Goal: Task Accomplishment & Management: Use online tool/utility

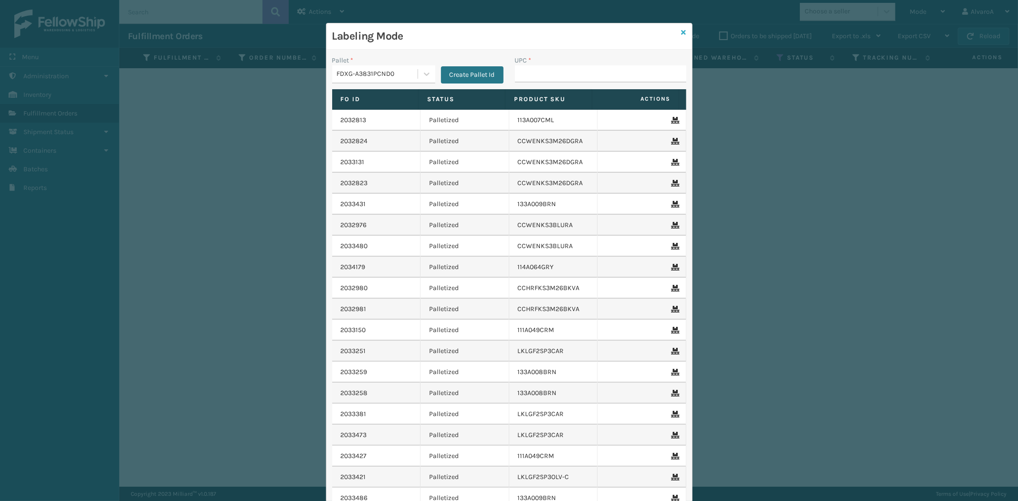
click at [682, 29] on icon at bounding box center [684, 32] width 5 height 7
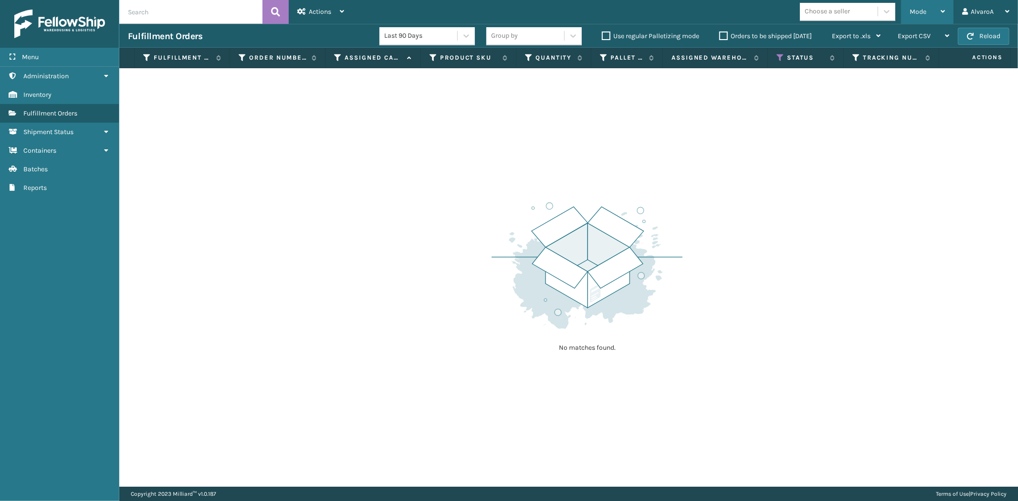
click at [908, 6] on div "Mode Regular Mode Picking Mode Labeling Mode Exit Scan Mode" at bounding box center [927, 12] width 52 height 24
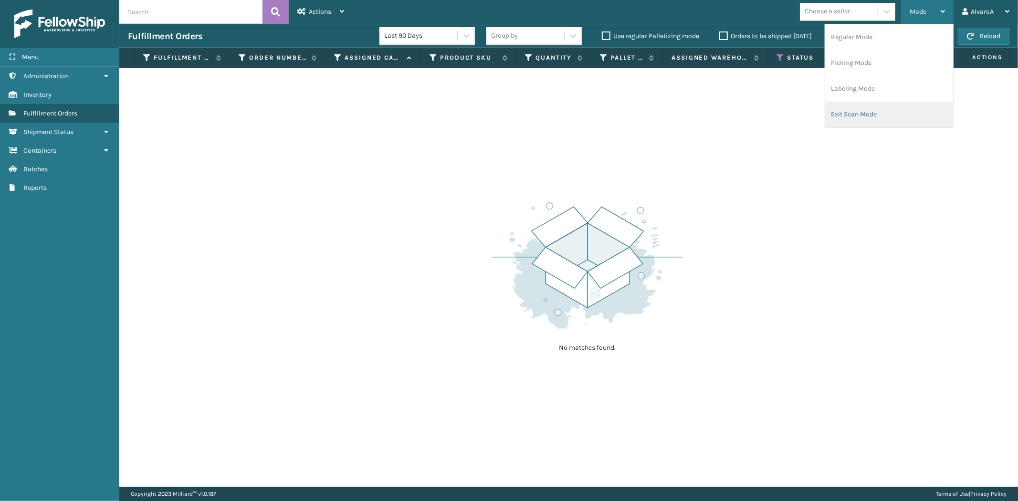
click at [853, 116] on li "Exit Scan Mode" at bounding box center [889, 115] width 128 height 26
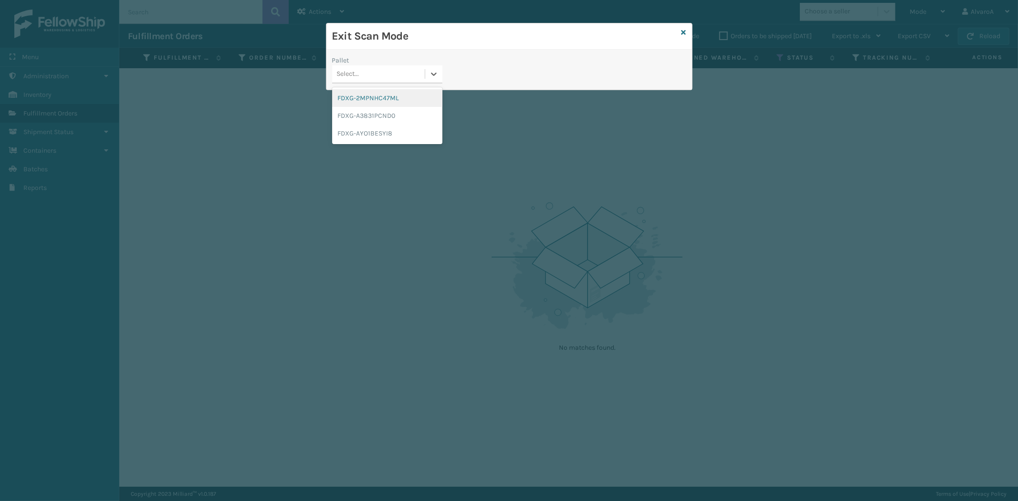
click at [421, 72] on div "Select..." at bounding box center [378, 74] width 93 height 16
click at [365, 112] on div "FDXG-A3831PCND0" at bounding box center [387, 116] width 110 height 18
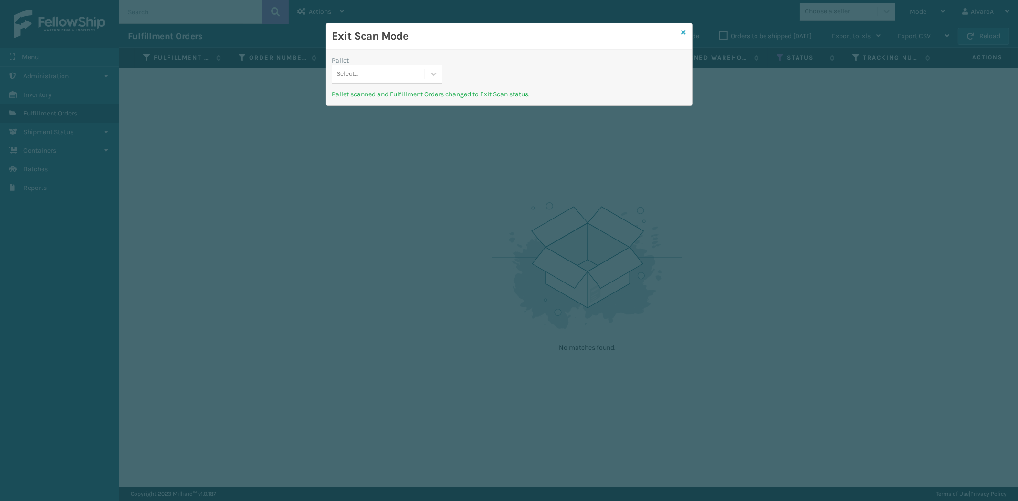
click at [682, 28] on link at bounding box center [684, 33] width 5 height 10
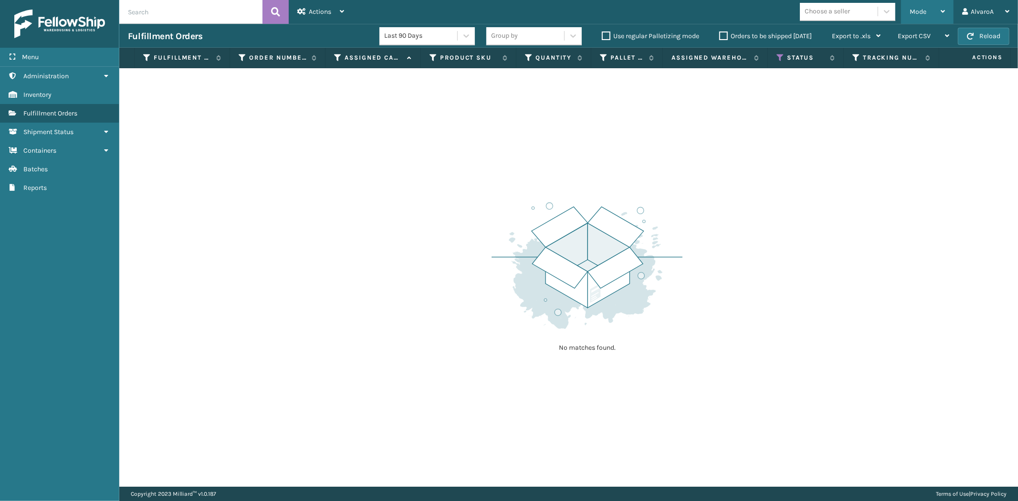
click at [933, 6] on div "Mode" at bounding box center [927, 12] width 35 height 24
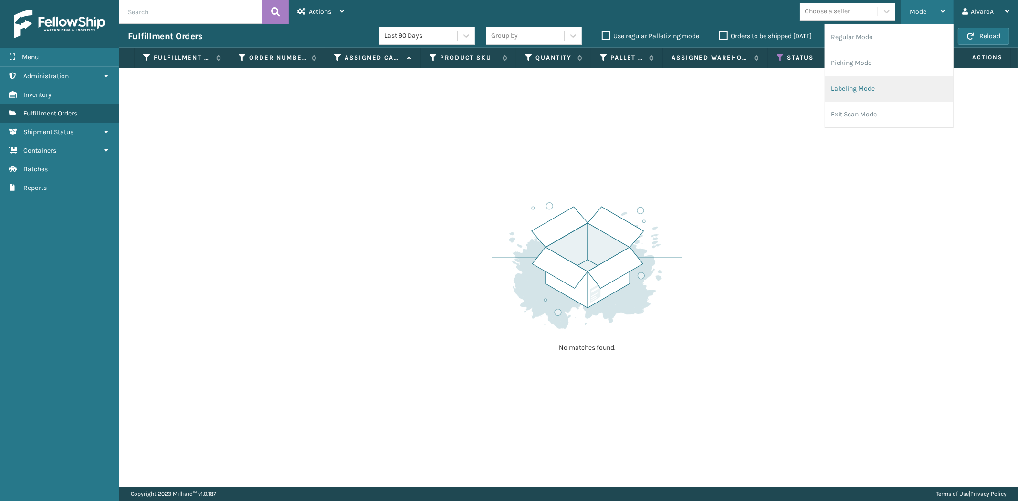
click at [842, 88] on li "Labeling Mode" at bounding box center [889, 89] width 128 height 26
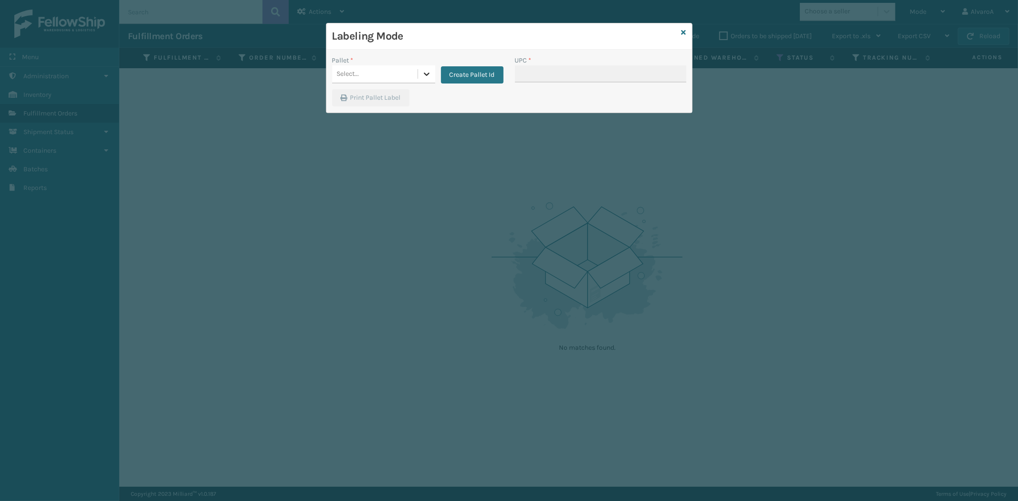
click at [429, 70] on icon at bounding box center [427, 74] width 10 height 10
click at [450, 72] on button "Create Pallet Id" at bounding box center [472, 74] width 63 height 17
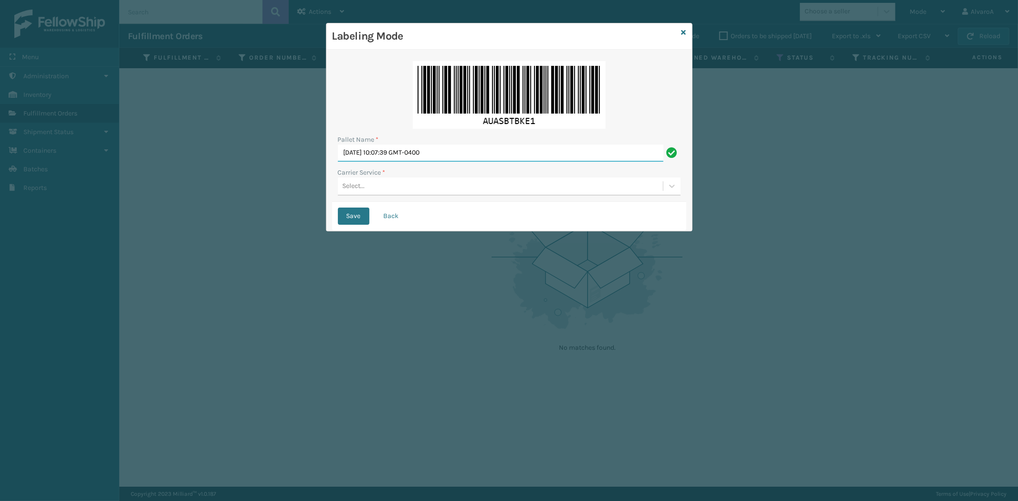
drag, startPoint x: 483, startPoint y: 148, endPoint x: 281, endPoint y: 187, distance: 206.0
click at [281, 187] on div "Labeling Mode Pallet Name * [DATE] 10:07:39 GMT-0400 Carrier Service * Select..…" at bounding box center [509, 250] width 1018 height 501
type input "LPN 502222 #1"
click at [376, 194] on div "Select..." at bounding box center [500, 186] width 325 height 16
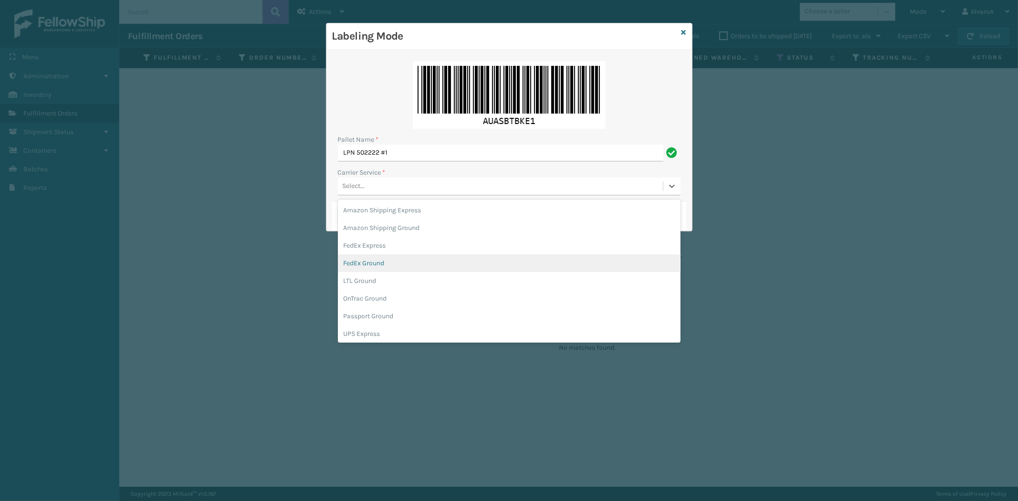
click at [372, 262] on div "FedEx Ground" at bounding box center [509, 263] width 343 height 18
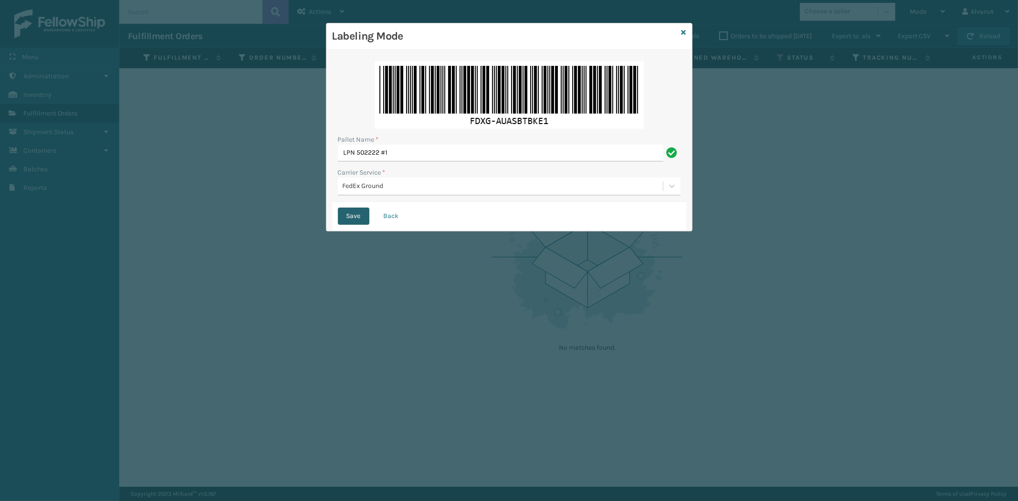
click at [359, 221] on button "Save" at bounding box center [353, 216] width 31 height 17
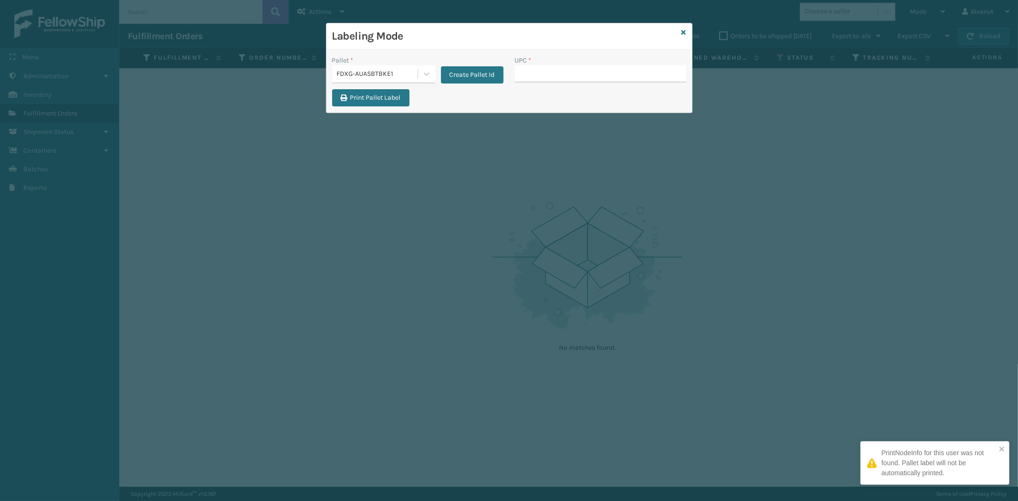
click at [556, 80] on input "UPC *" at bounding box center [600, 73] width 171 height 17
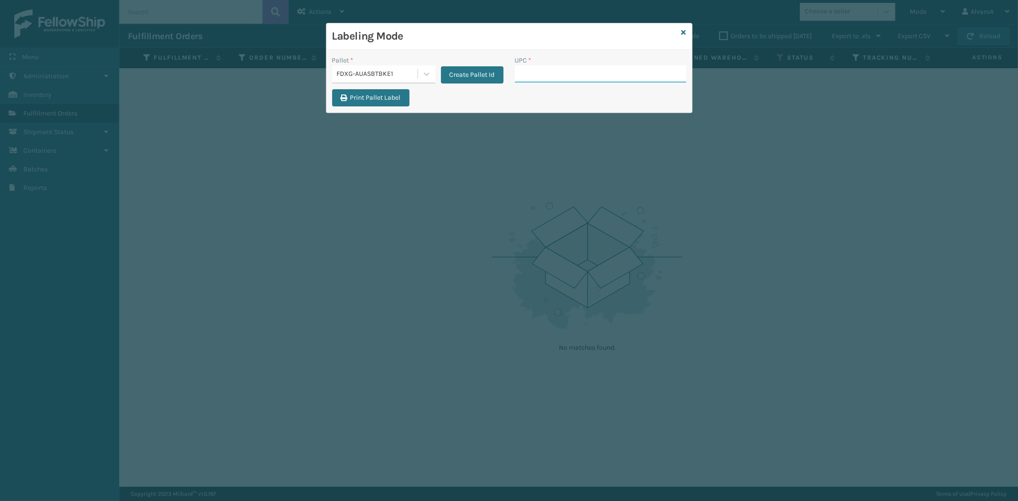
paste input "SCWDSLU2012"
type input "SCWDSLU2012"
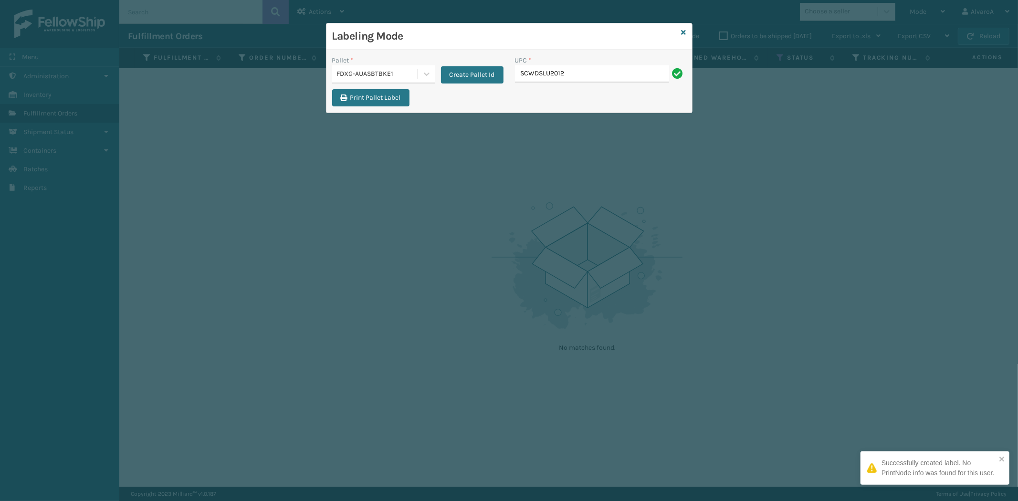
type input "SCWDSLU2012"
paste input "SC-CRYS3LU2051"
type input "SC-CRYS3LU2051"
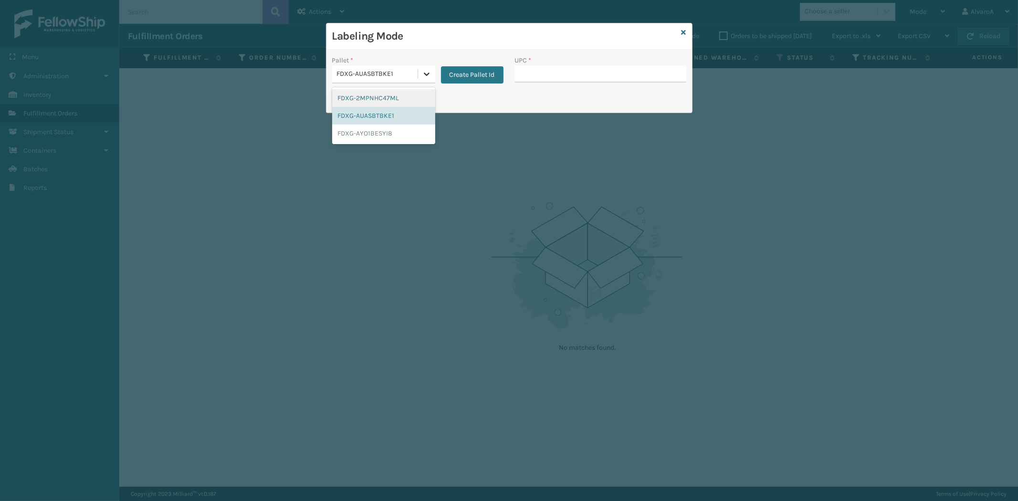
click at [425, 77] on icon at bounding box center [427, 74] width 10 height 10
click at [387, 118] on div "FDXG-AUASBTBKE1" at bounding box center [383, 116] width 103 height 18
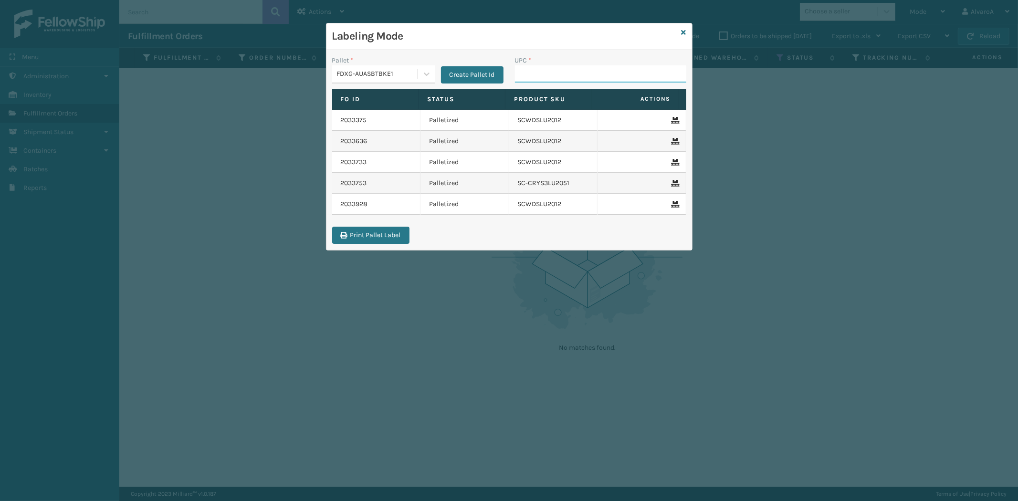
click at [554, 71] on input "UPC *" at bounding box center [600, 73] width 171 height 17
paste input "SC-CRYS3LU2051"
type input "SC-CRYS3LU2051"
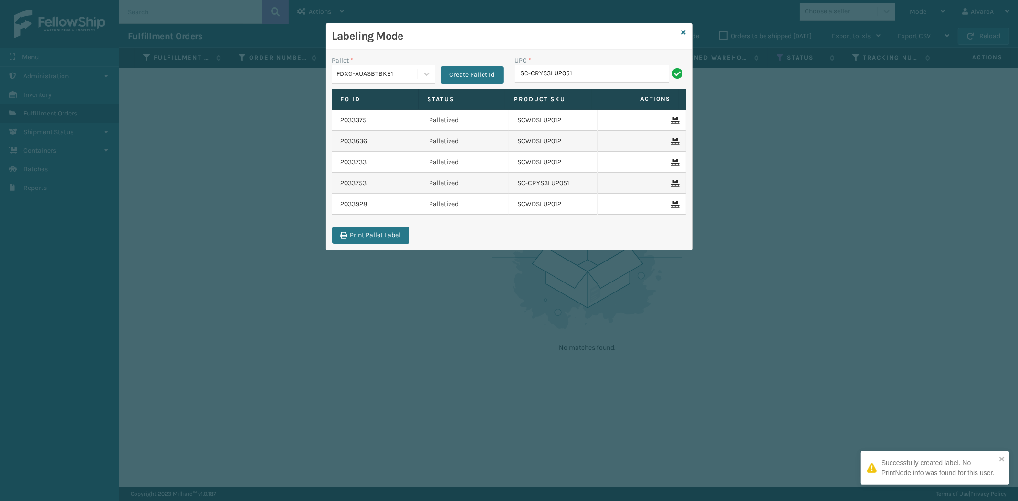
type input "SC-CRYS3LU2051"
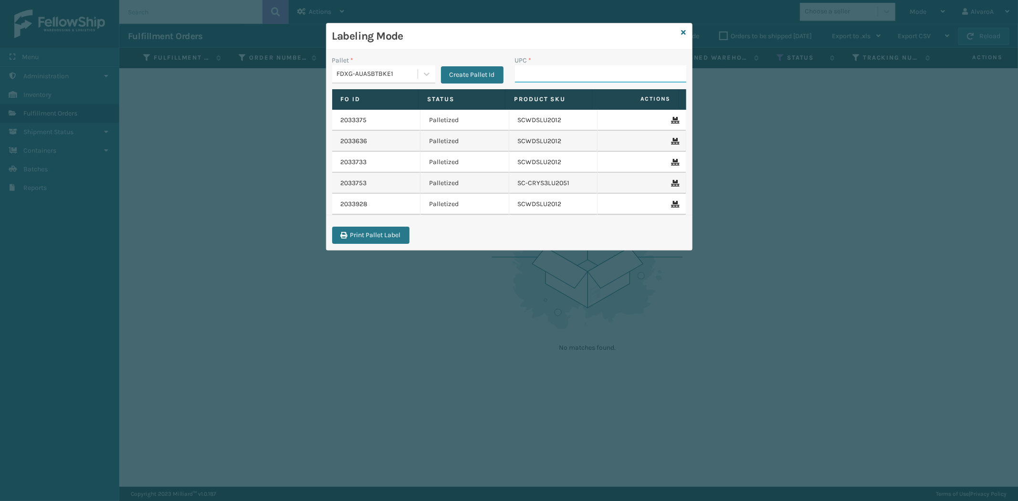
paste input "171A002GRY"
type input "171A002GRY"
paste input "123A045BLU"
type input "123A045BLU"
paste input "RR-PRK1CM2045"
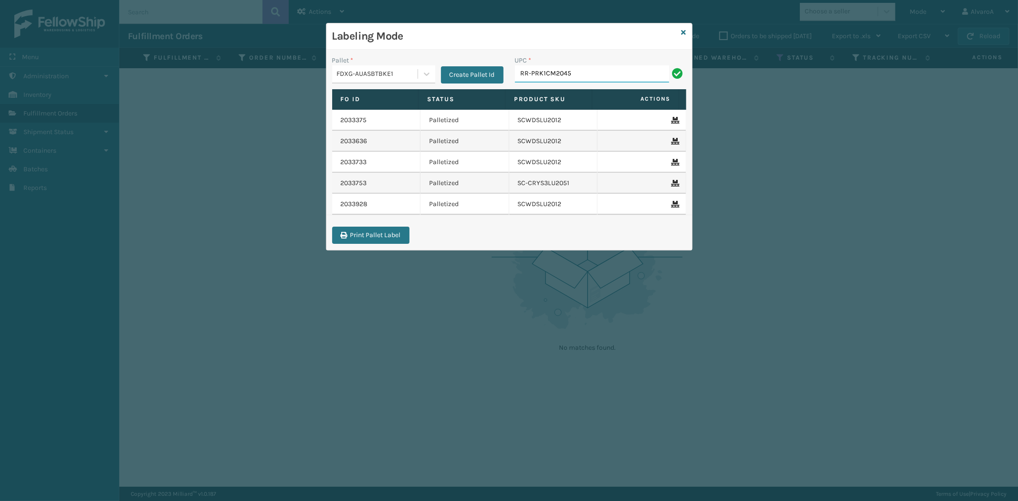
type input "RR-PRK1CM2045"
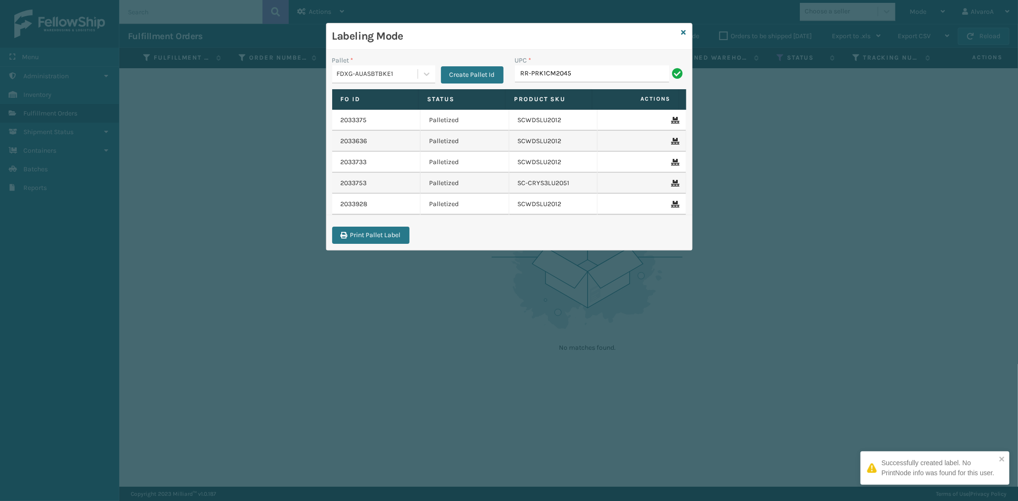
type input "RR-PRK1CM2045"
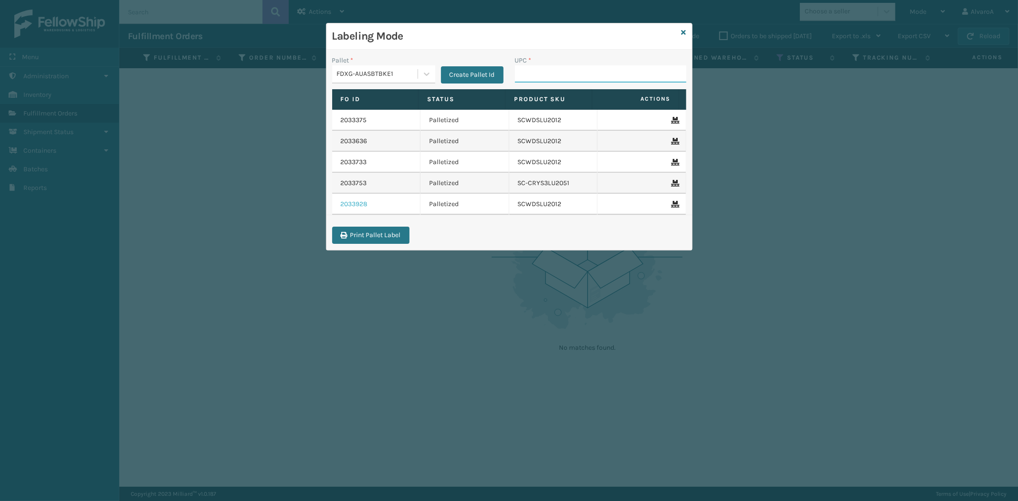
paste input "LKLGF2SP1CAR"
type input "LKLGF2SP1CAR"
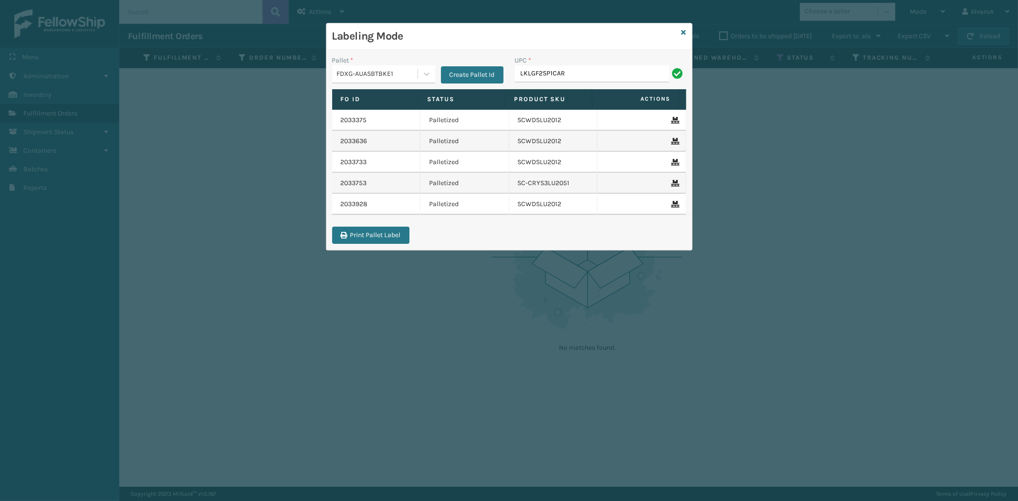
type input "LKLGF2SP1CAR"
paste input "132A009BRN"
type input "132A009BRN"
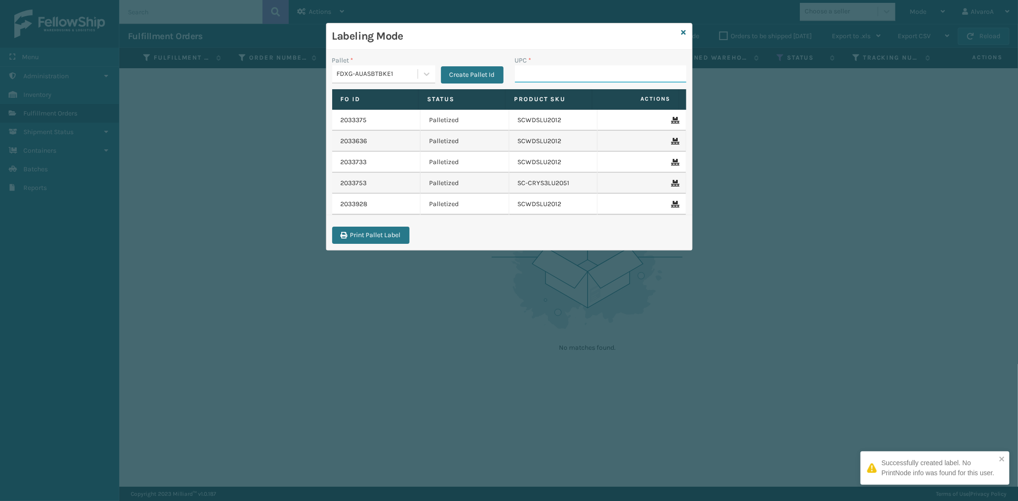
paste input "CCHRFKS1BLUVA"
type input "CCHRFKS1BLUVA"
paste input "510A003GRY"
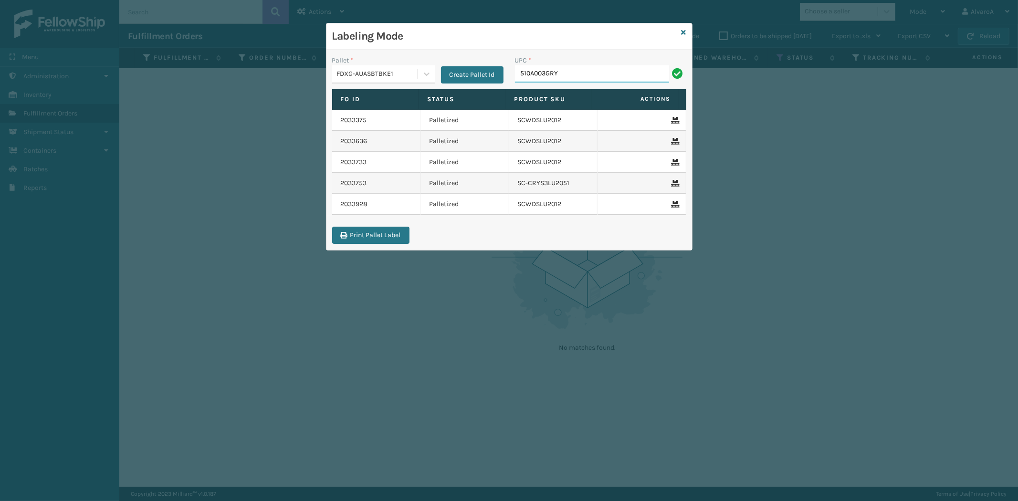
type input "510A003GRY"
paste input "CCHRFKS2M26BRRA"
type input "CCHRFKS2M26BRRA"
paste input "SCLRIS3LU2001"
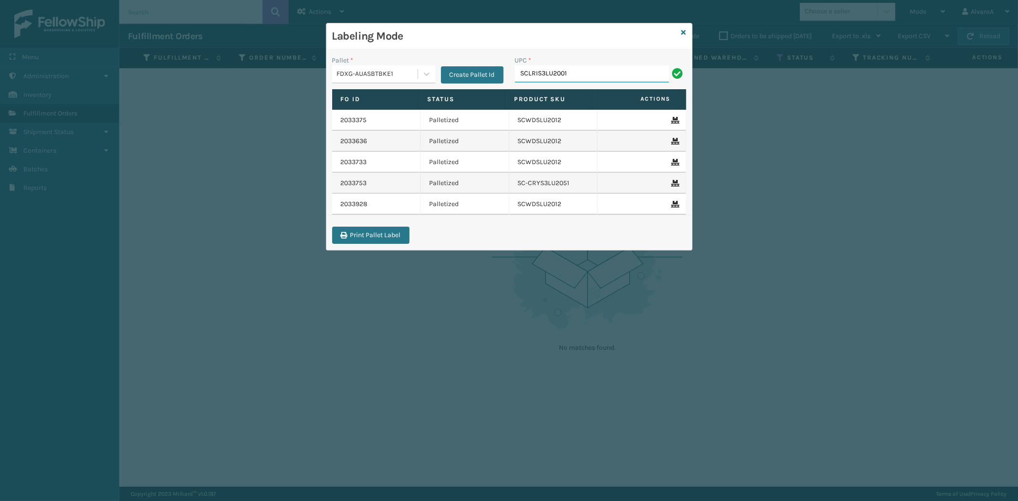
type input "SCLRIS3LU2001"
paste input "SC-CRYS3LU2012"
type input "SC-CRYS3LU2012"
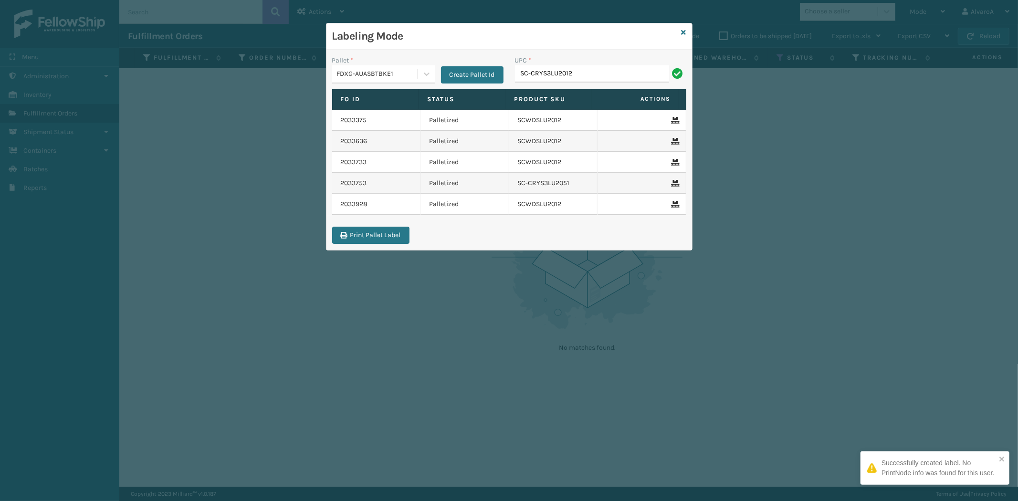
type input "SC-CRYS3LU2012"
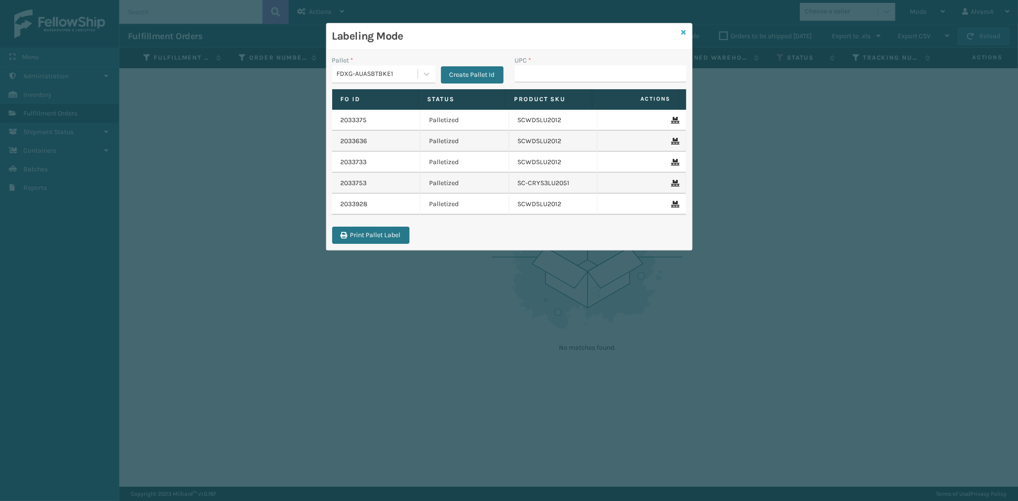
click at [685, 30] on icon at bounding box center [684, 32] width 5 height 7
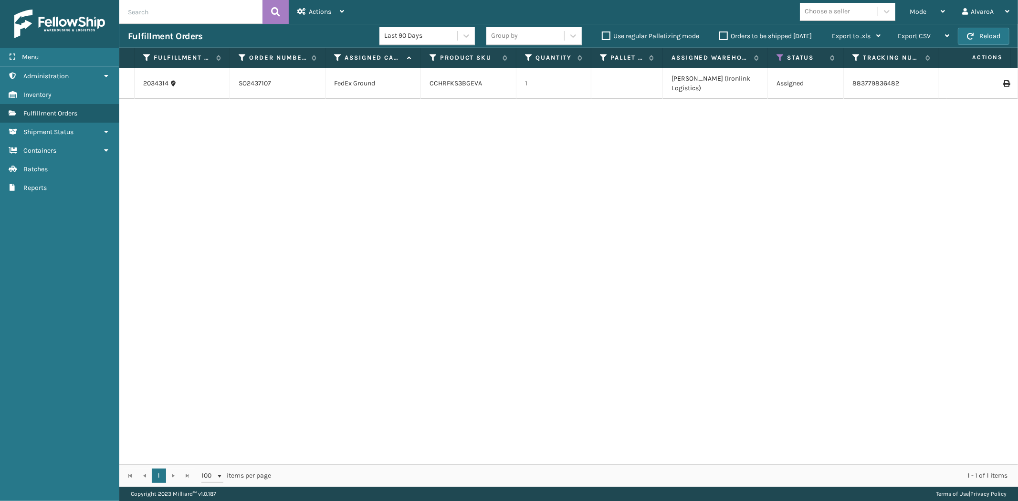
click at [718, 34] on div "Orders to be shipped [DATE]" at bounding box center [767, 36] width 113 height 11
click at [722, 35] on label "Orders to be shipped [DATE]" at bounding box center [765, 36] width 93 height 8
click at [720, 35] on input "Orders to be shipped [DATE]" at bounding box center [719, 34] width 0 height 6
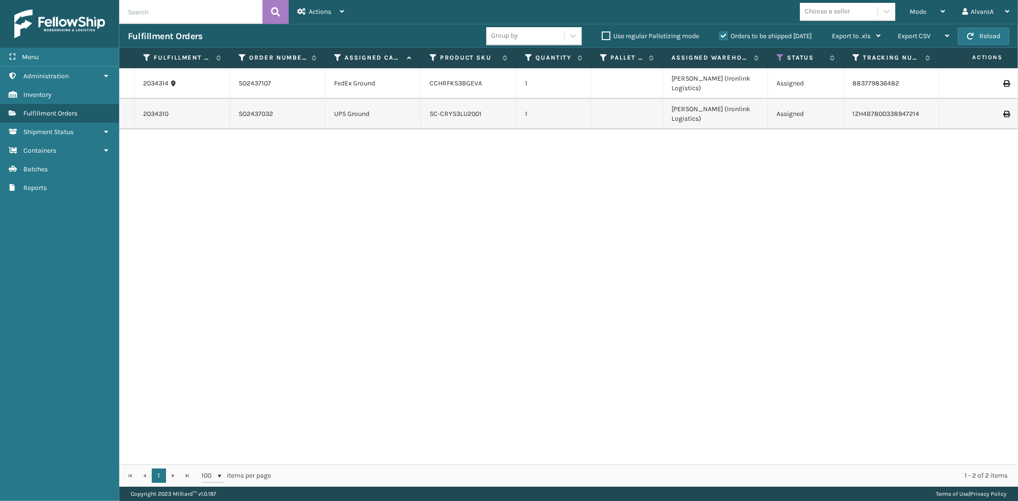
click at [722, 35] on label "Orders to be shipped [DATE]" at bounding box center [765, 36] width 93 height 8
click at [720, 35] on input "Orders to be shipped [DATE]" at bounding box center [719, 34] width 0 height 6
click at [721, 35] on label "Orders to be shipped [DATE]" at bounding box center [765, 36] width 93 height 8
click at [720, 35] on input "Orders to be shipped [DATE]" at bounding box center [719, 34] width 0 height 6
click at [721, 35] on label "Orders to be shipped [DATE]" at bounding box center [765, 36] width 93 height 8
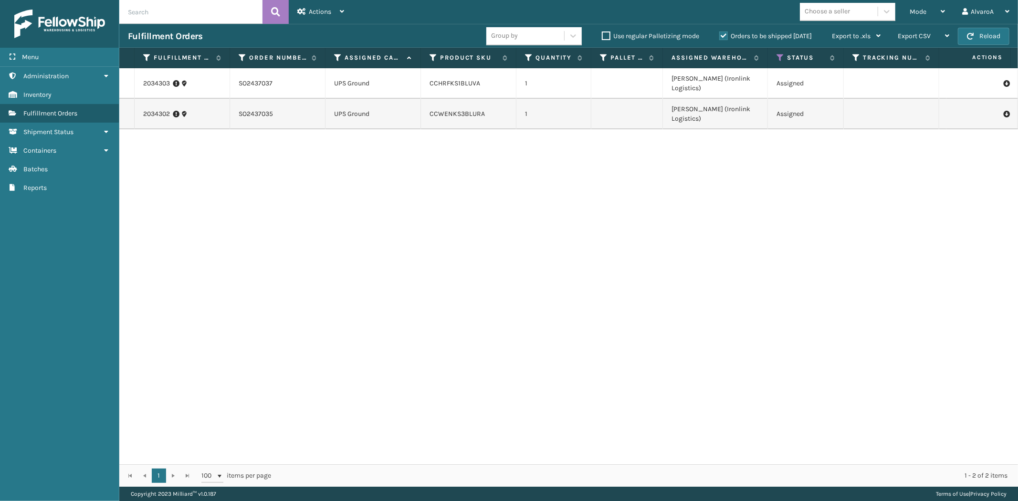
click at [720, 35] on input "Orders to be shipped [DATE]" at bounding box center [719, 34] width 0 height 6
click at [156, 79] on link "2034303" at bounding box center [156, 84] width 27 height 10
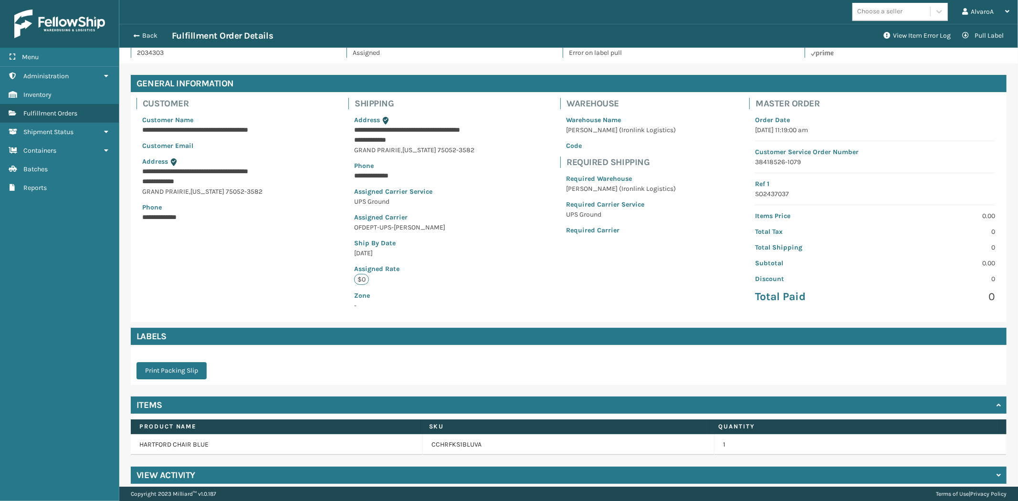
scroll to position [26, 0]
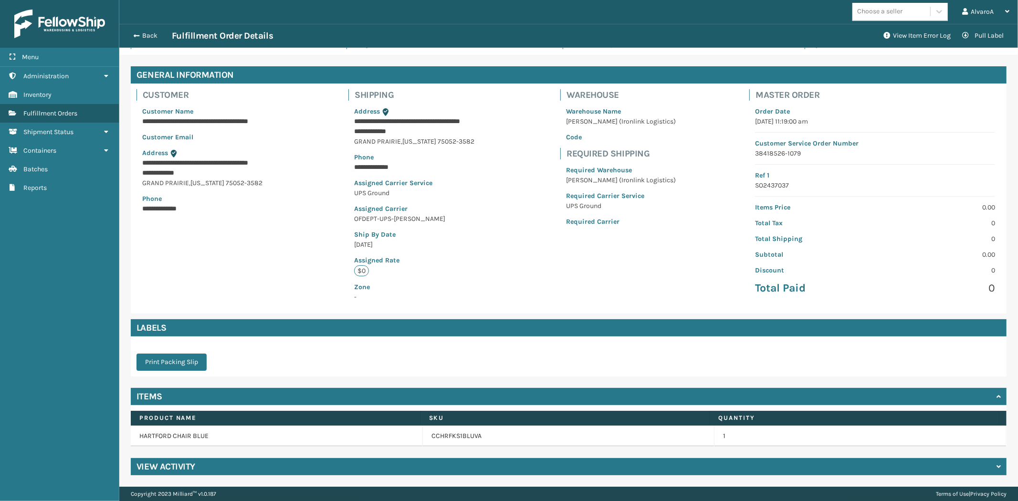
click at [176, 458] on div "View Activity" at bounding box center [569, 466] width 876 height 17
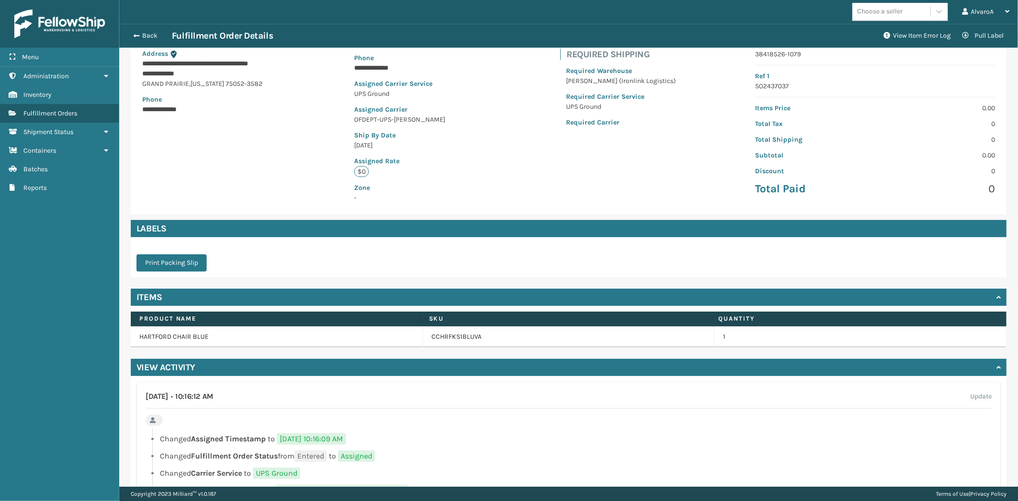
scroll to position [183, 0]
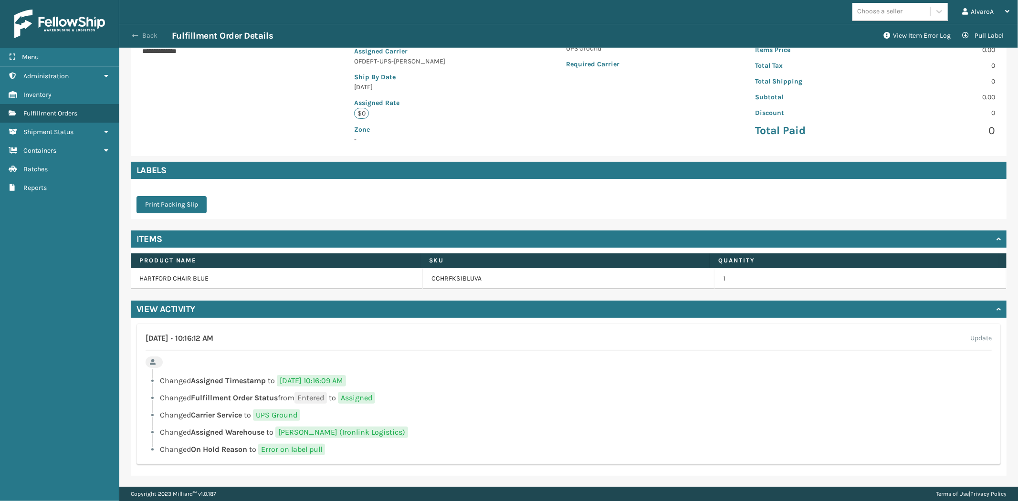
click at [138, 35] on button "Back" at bounding box center [150, 35] width 44 height 9
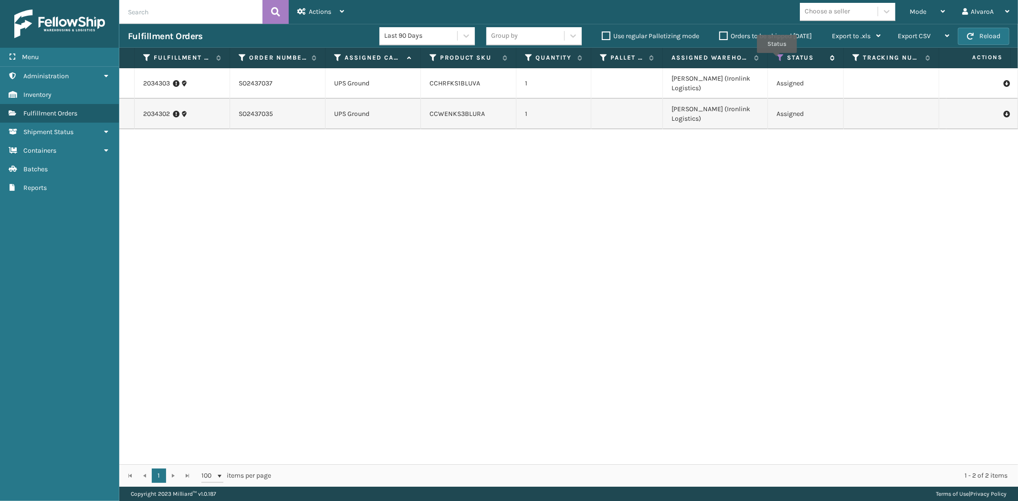
click at [777, 60] on icon at bounding box center [781, 57] width 8 height 9
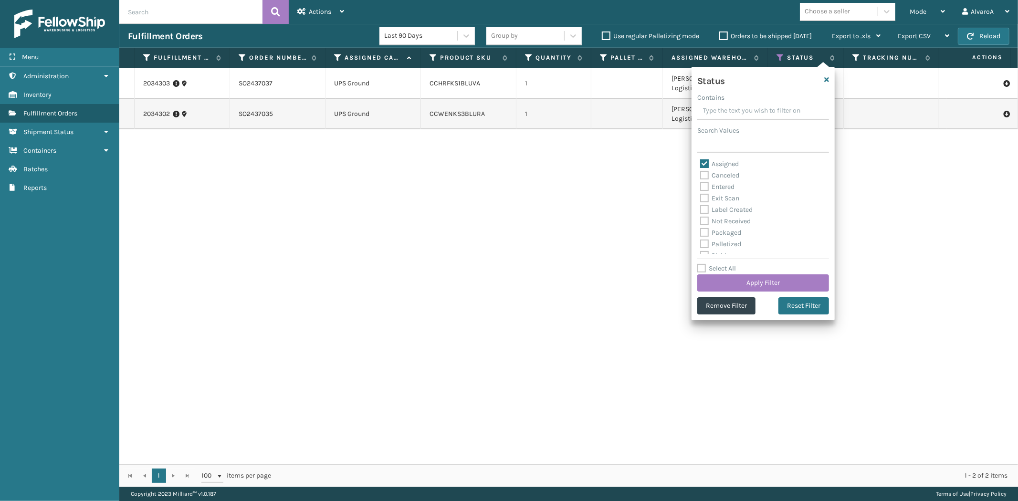
scroll to position [53, 0]
click at [731, 203] on label "Picking" at bounding box center [717, 203] width 34 height 8
click at [701, 203] on input "Picking" at bounding box center [700, 200] width 0 height 6
checkbox input "true"
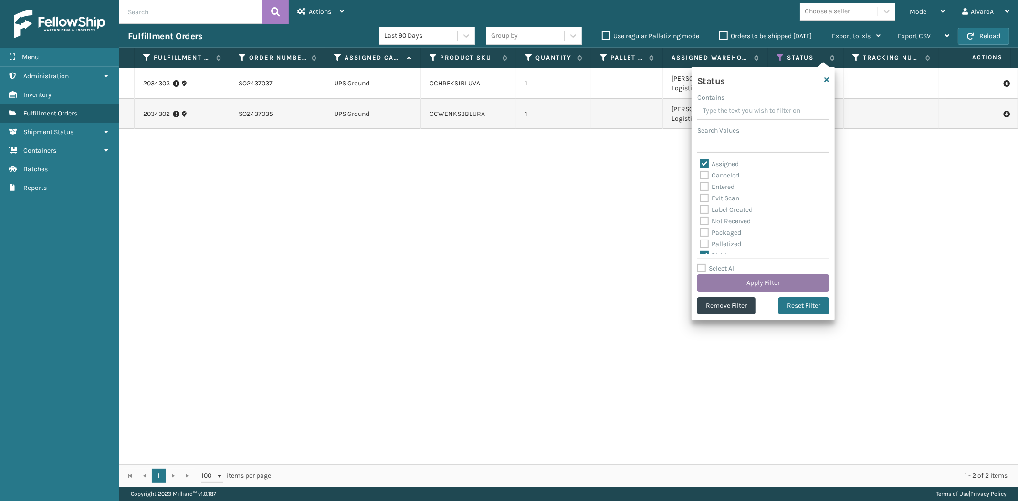
click at [724, 279] on button "Apply Filter" at bounding box center [763, 282] width 132 height 17
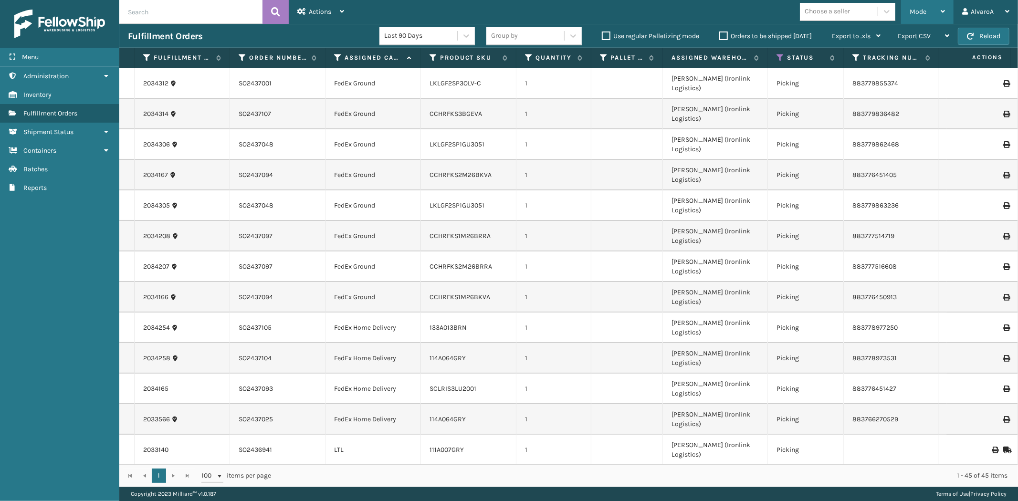
click at [917, 3] on div "Mode" at bounding box center [927, 12] width 35 height 24
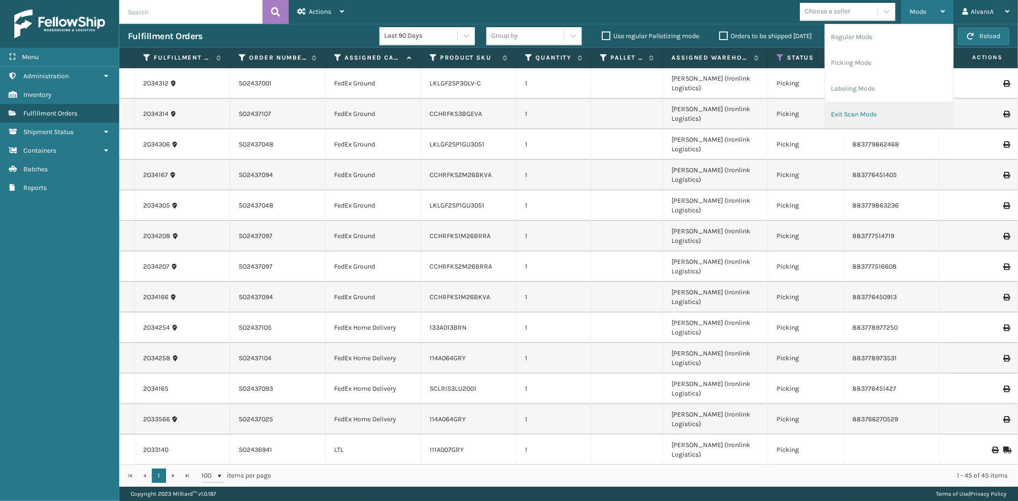
click at [866, 111] on li "Exit Scan Mode" at bounding box center [889, 115] width 128 height 26
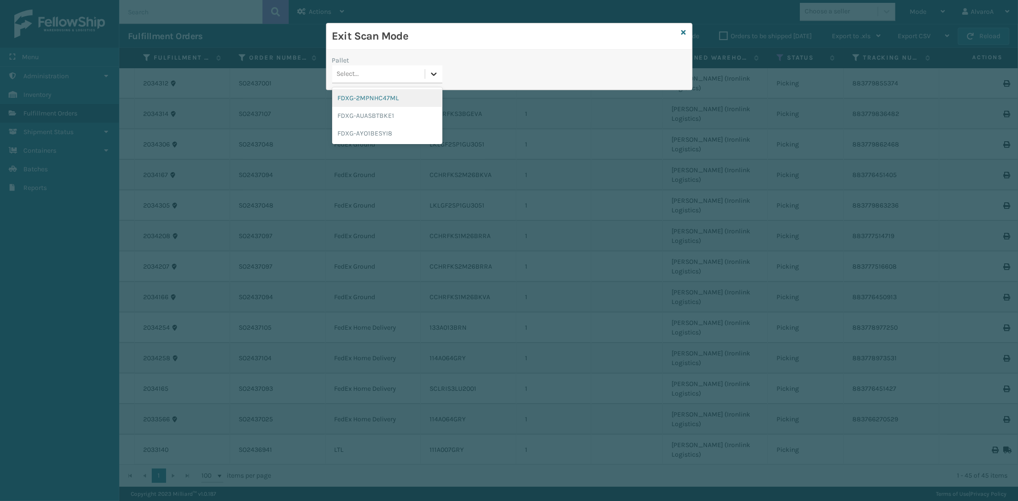
drag, startPoint x: 434, startPoint y: 68, endPoint x: 397, endPoint y: 121, distance: 64.7
click at [434, 69] on div at bounding box center [433, 73] width 17 height 17
click at [384, 117] on div "FDXG-AUASBTBKE1" at bounding box center [387, 116] width 110 height 18
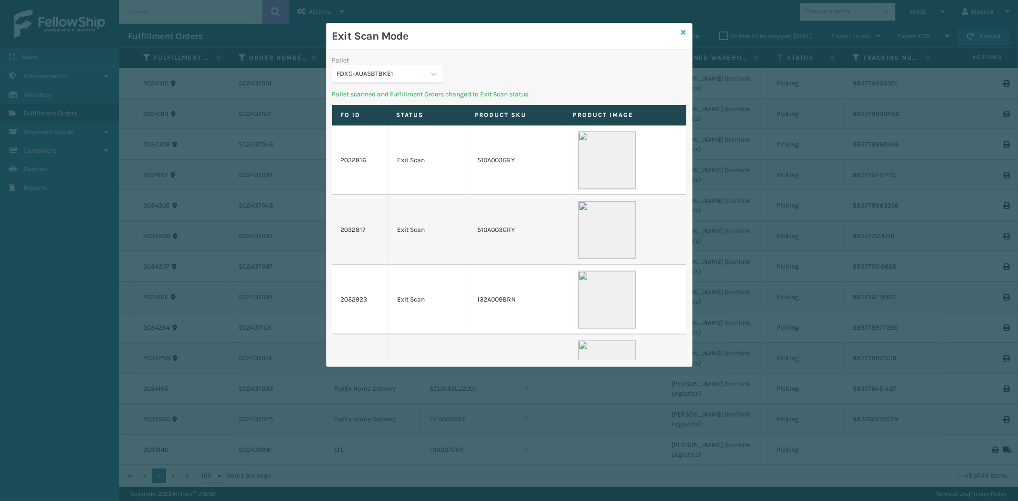
click at [683, 32] on icon at bounding box center [684, 32] width 5 height 7
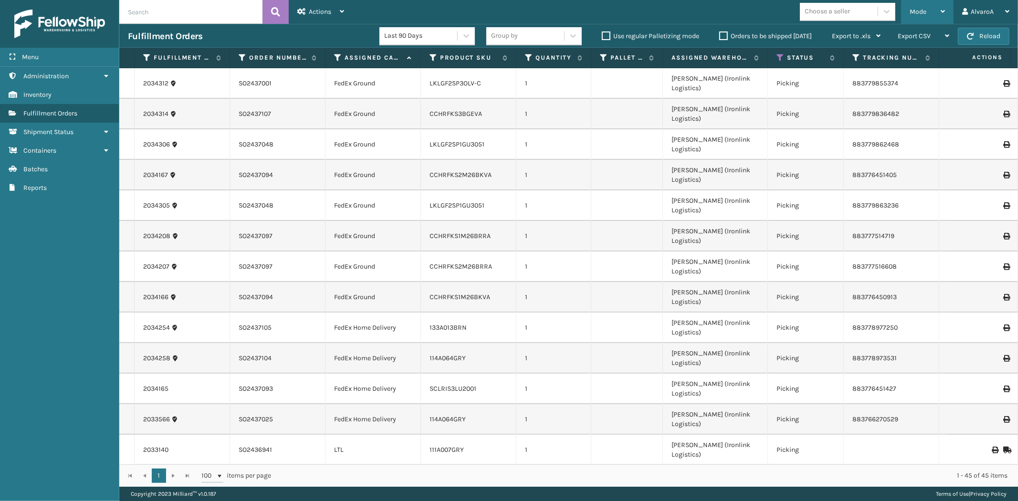
click at [939, 7] on div "Mode" at bounding box center [927, 12] width 35 height 24
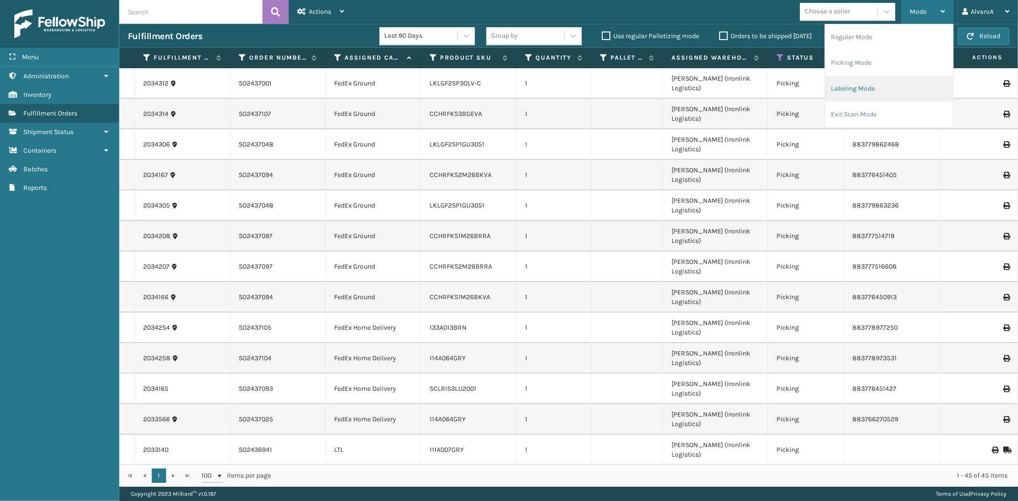
click at [900, 84] on li "Labeling Mode" at bounding box center [889, 89] width 128 height 26
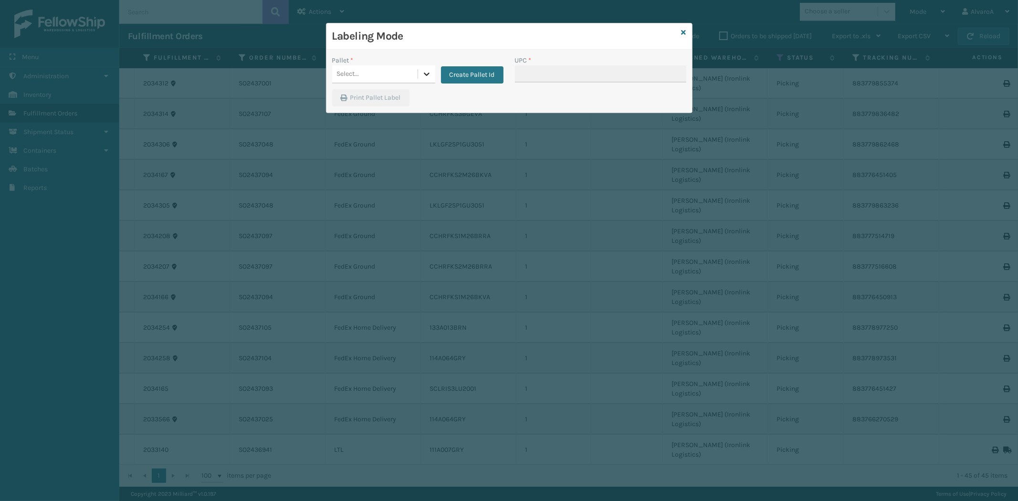
click at [428, 77] on icon at bounding box center [427, 74] width 10 height 10
click at [456, 79] on button "Create Pallet Id" at bounding box center [472, 74] width 63 height 17
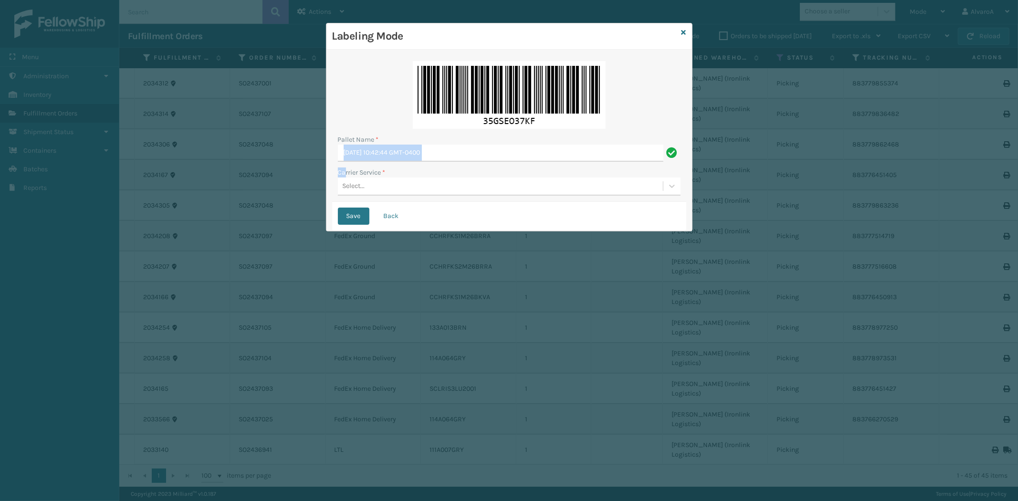
drag, startPoint x: 489, startPoint y: 143, endPoint x: 340, endPoint y: 171, distance: 151.5
click at [340, 171] on div "Pallet Name * [DATE] 10:42:44 GMT-0400 Carrier Service * Select..." at bounding box center [509, 128] width 354 height 147
click at [476, 164] on div "Pallet Name * [DATE] 10:42:44 GMT-0400 Carrier Service * Select..." at bounding box center [509, 128] width 354 height 147
click at [480, 159] on input "[DATE] 10:42:44 GMT-0400" at bounding box center [500, 153] width 325 height 17
type input "F"
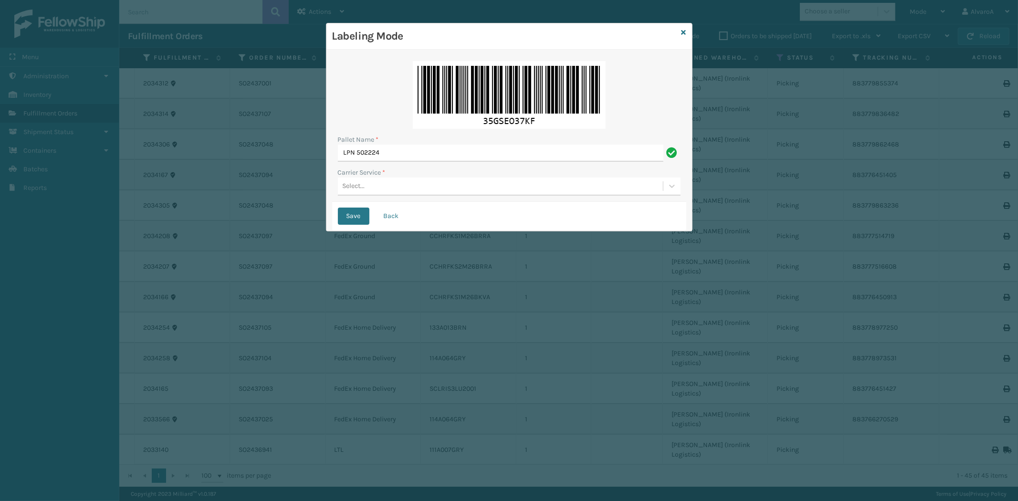
type input "LPN 502224"
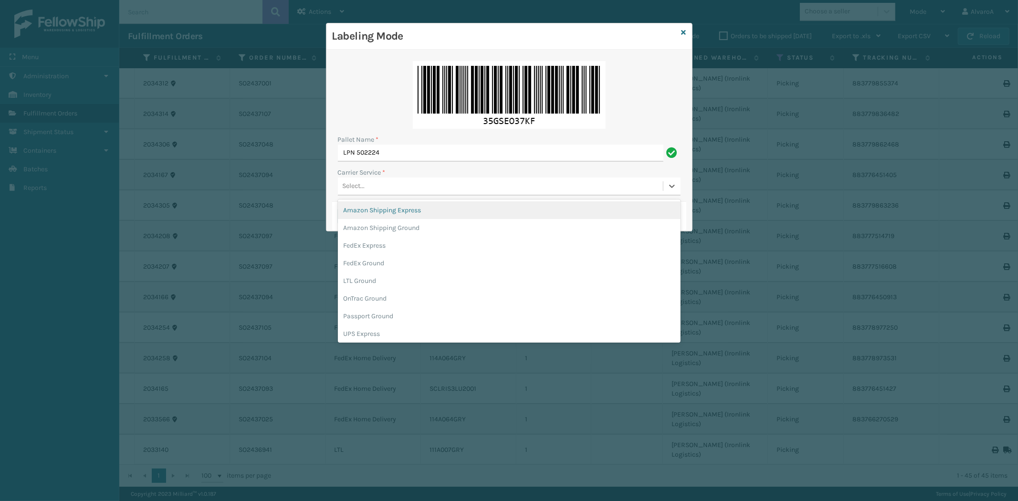
click at [367, 179] on div "Select..." at bounding box center [500, 186] width 325 height 16
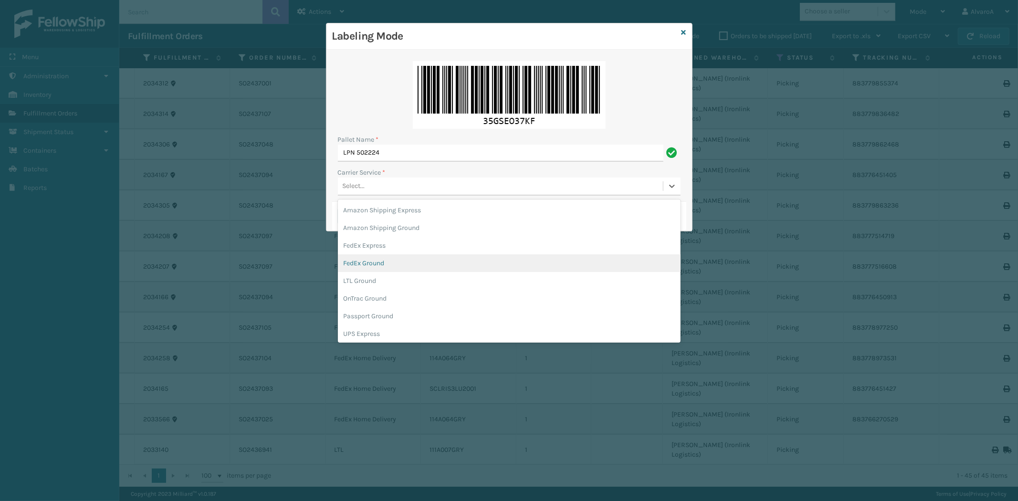
click at [364, 263] on div "FedEx Ground" at bounding box center [509, 263] width 343 height 18
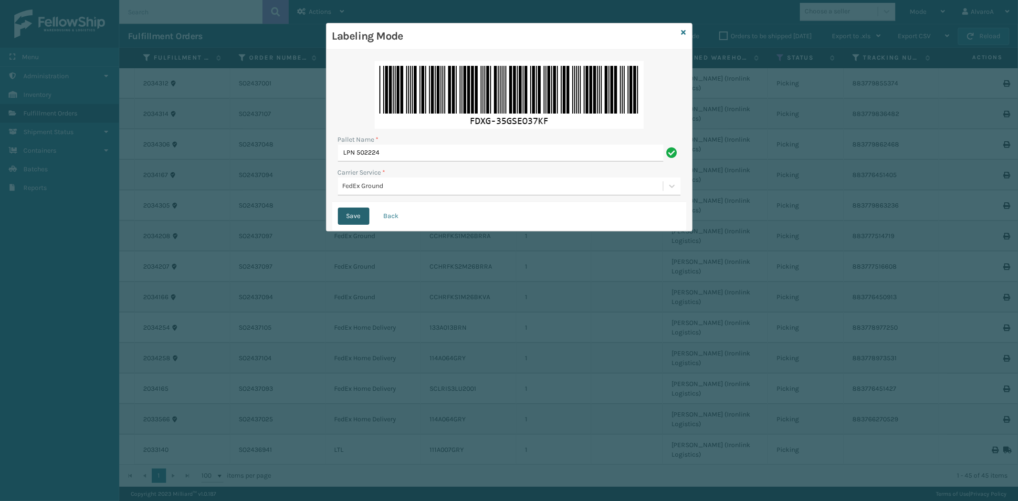
click at [348, 214] on button "Save" at bounding box center [353, 216] width 31 height 17
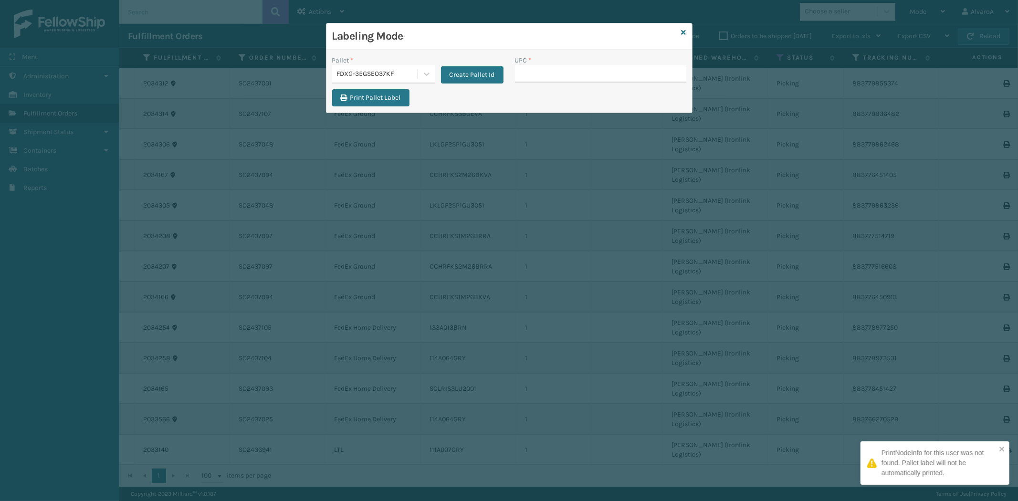
click at [535, 74] on input "UPC *" at bounding box center [600, 73] width 171 height 17
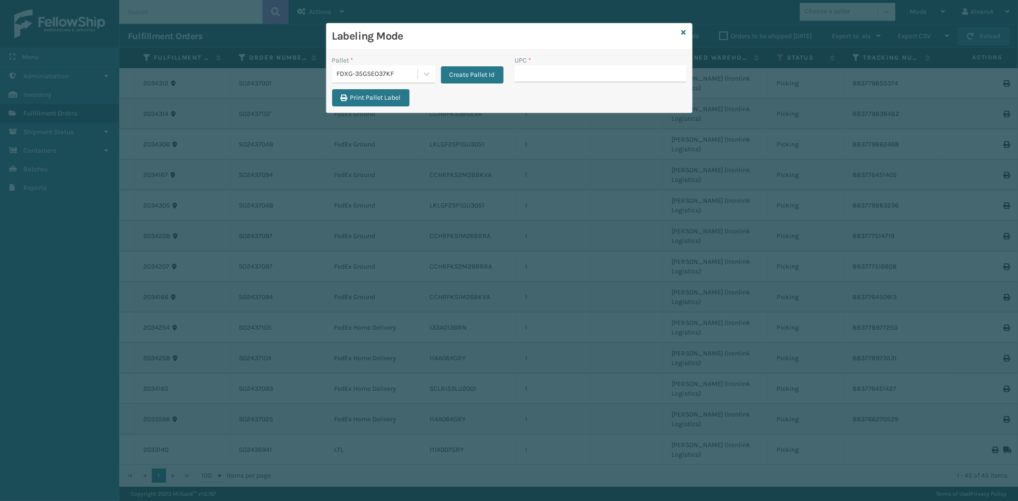
click at [539, 73] on input "UPC *" at bounding box center [600, 73] width 171 height 17
type input "114A064GRY"
click at [431, 73] on div at bounding box center [426, 73] width 17 height 17
click at [380, 120] on div "FDXG-35GSEO37KF" at bounding box center [383, 116] width 103 height 18
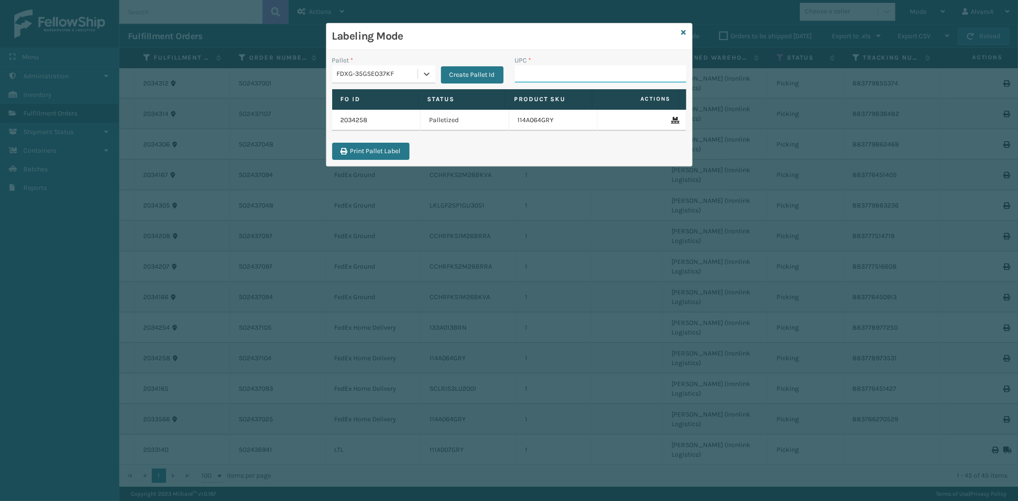
click at [544, 75] on input "UPC *" at bounding box center [600, 73] width 171 height 17
type input "CCHRFKS1M26BKVA"
type input "CCHRFKS1M26BRRA"
type input "CCHRFKS2M26BKVA"
type input "CCHRFKS2M26BRRA"
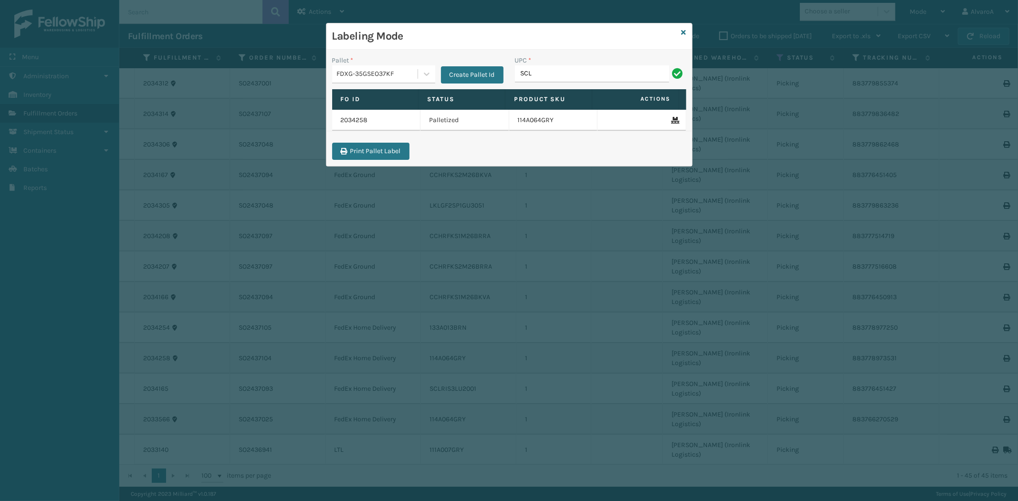
type input "SCLRIS3LU2001"
click at [581, 76] on input "UPC *" at bounding box center [600, 73] width 171 height 17
click at [431, 72] on div at bounding box center [426, 73] width 17 height 17
click at [388, 113] on div "FDXG-35GSEO37KF" at bounding box center [383, 116] width 103 height 18
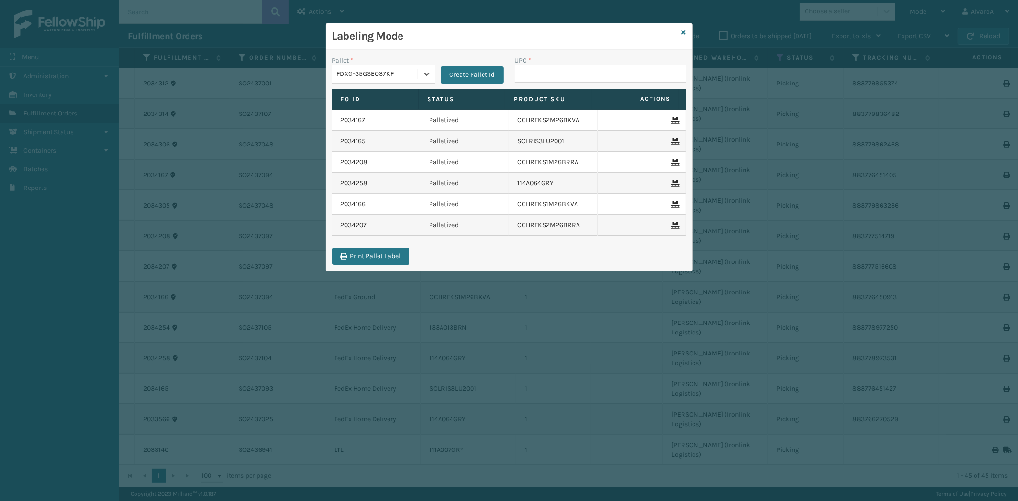
click at [681, 31] on div "Labeling Mode" at bounding box center [509, 36] width 366 height 26
click at [685, 34] on icon at bounding box center [684, 32] width 5 height 7
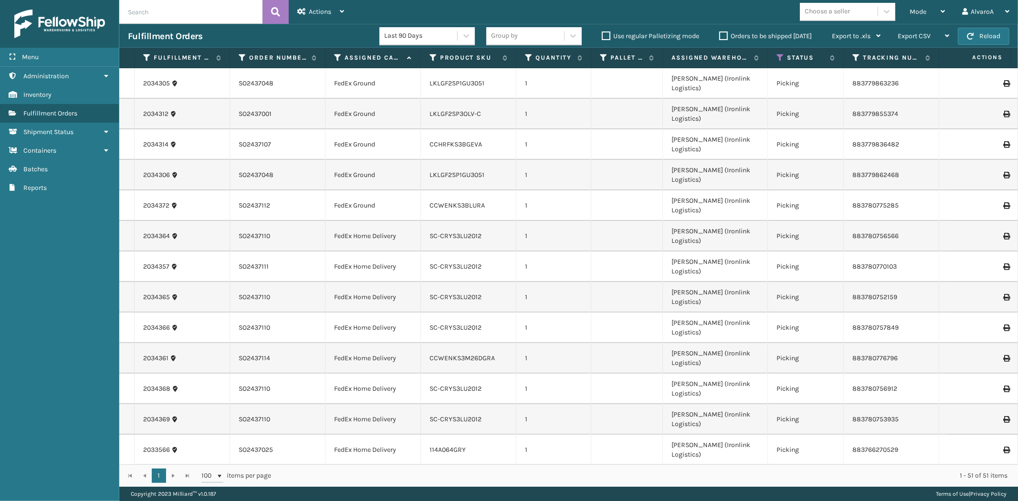
click at [919, 12] on span "Mode" at bounding box center [918, 12] width 17 height 8
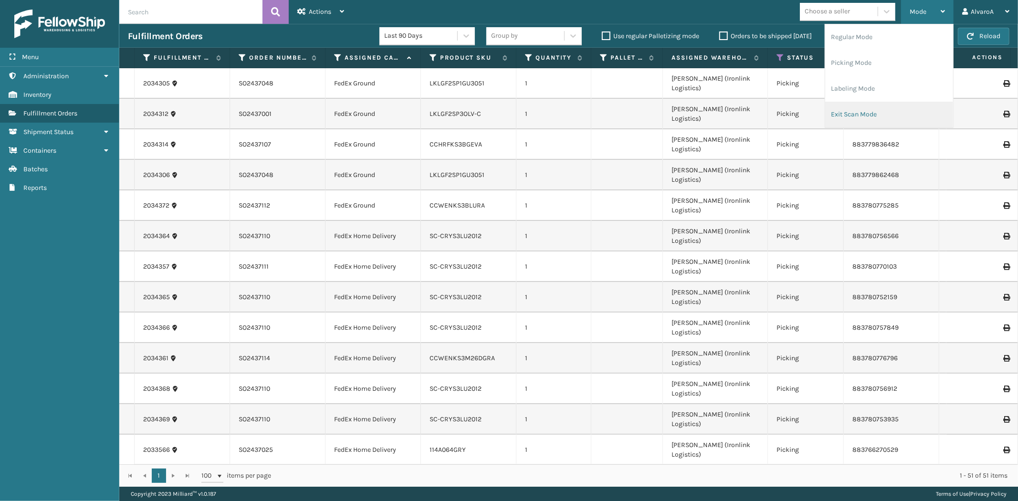
click at [843, 107] on li "Exit Scan Mode" at bounding box center [889, 115] width 128 height 26
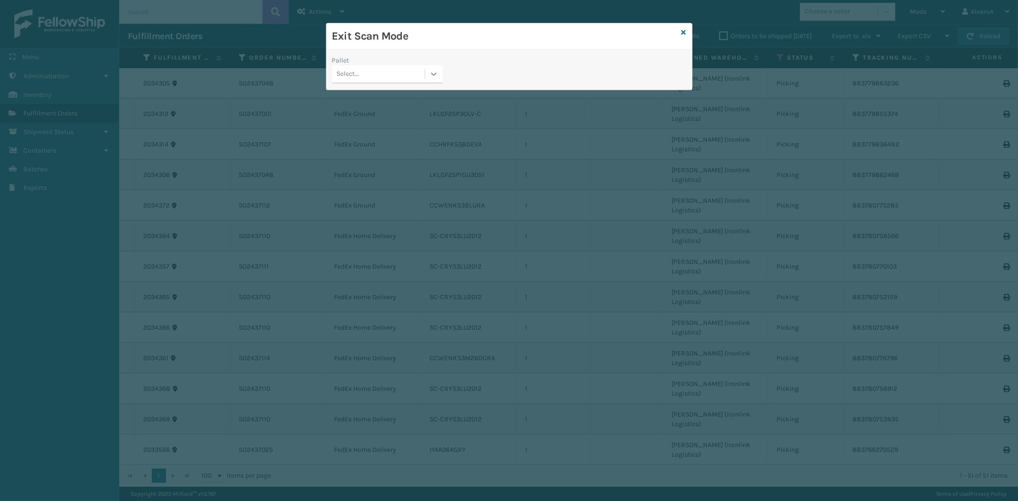
click at [435, 75] on icon at bounding box center [434, 74] width 6 height 3
click at [372, 120] on div "FDXG-35GSEO37KF" at bounding box center [387, 116] width 110 height 18
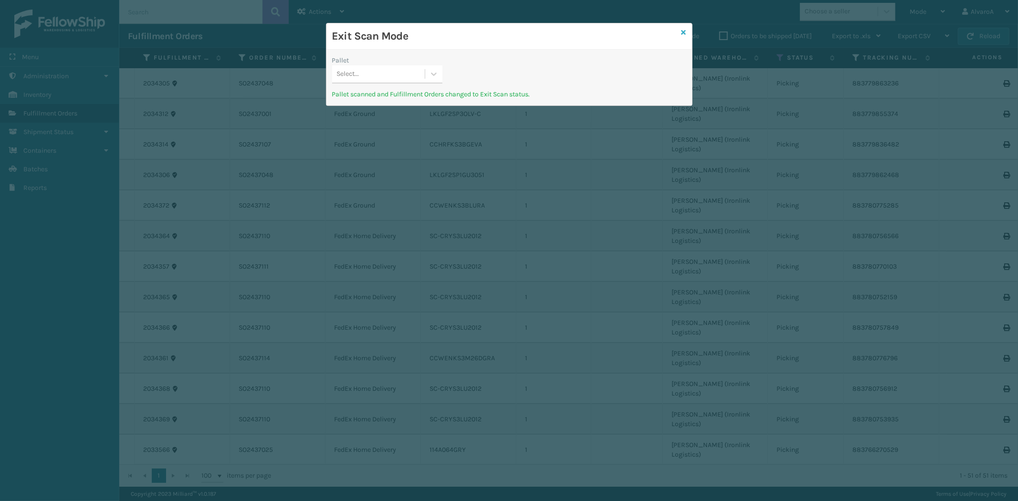
click at [683, 36] on link at bounding box center [684, 33] width 5 height 10
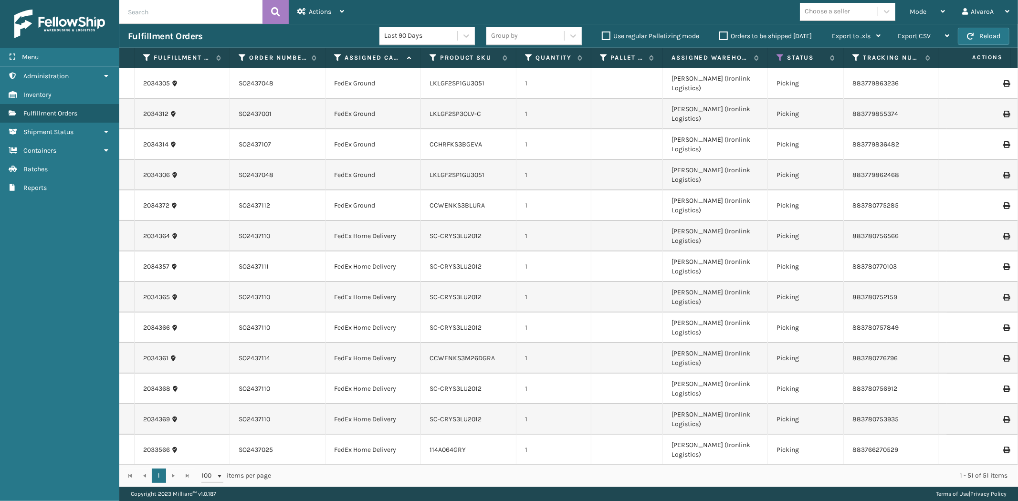
click at [716, 39] on div "Orders to be shipped [DATE]" at bounding box center [767, 36] width 113 height 11
click at [720, 37] on label "Orders to be shipped [DATE]" at bounding box center [765, 36] width 93 height 8
click at [720, 37] on input "Orders to be shipped [DATE]" at bounding box center [719, 34] width 0 height 6
click at [720, 37] on label "Orders to be shipped [DATE]" at bounding box center [765, 36] width 93 height 8
click at [720, 37] on input "Orders to be shipped [DATE]" at bounding box center [719, 34] width 0 height 6
